Goal: Check status: Check status

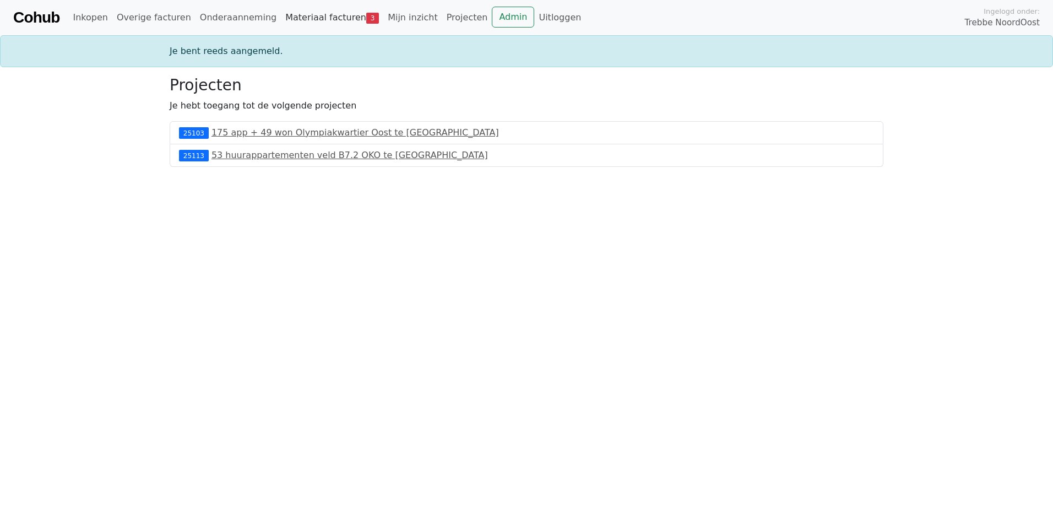
click at [321, 17] on link "Materiaal facturen 3" at bounding box center [332, 18] width 102 height 22
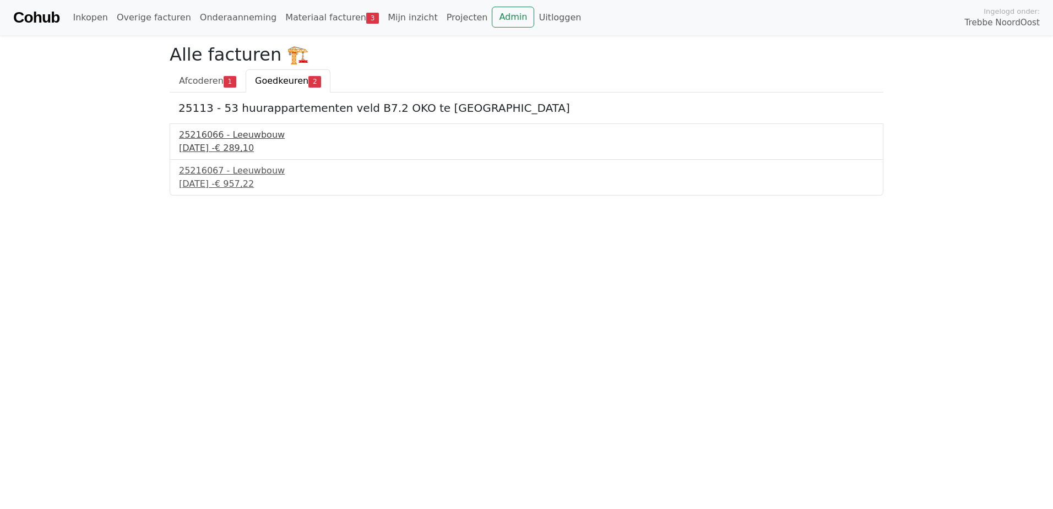
click at [254, 149] on span "€ 289,10" at bounding box center [234, 148] width 39 height 10
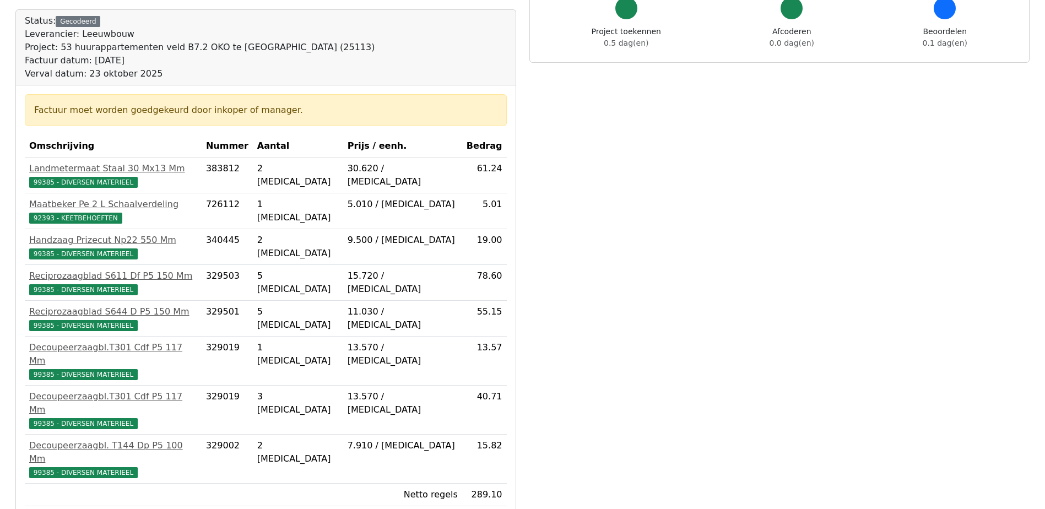
scroll to position [110, 0]
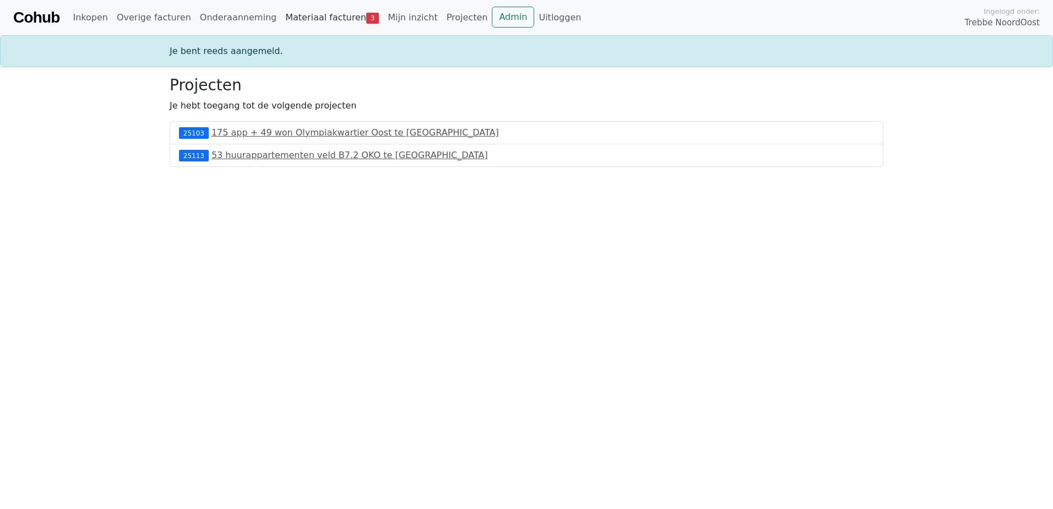
click at [322, 18] on link "Materiaal facturen 3" at bounding box center [332, 18] width 102 height 22
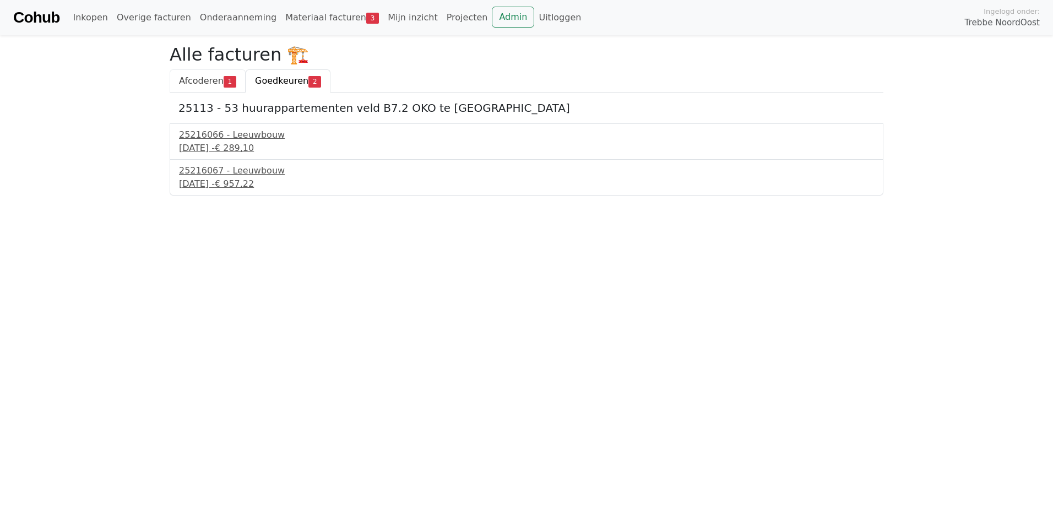
click at [201, 89] on link "Afcoderen 1" at bounding box center [208, 80] width 76 height 23
click at [277, 83] on span "Goedkeuren" at bounding box center [281, 80] width 53 height 10
